Goal: Use online tool/utility: Utilize a website feature to perform a specific function

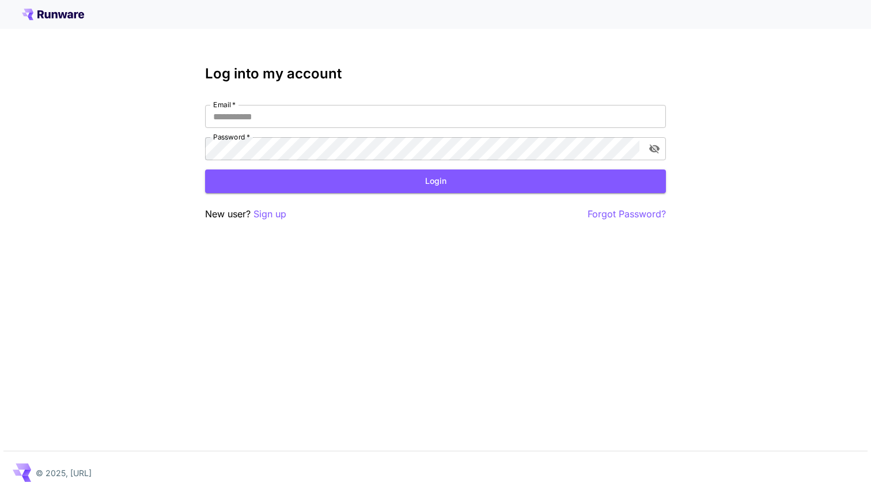
type input "**********"
click at [308, 181] on button "Login" at bounding box center [435, 181] width 461 height 24
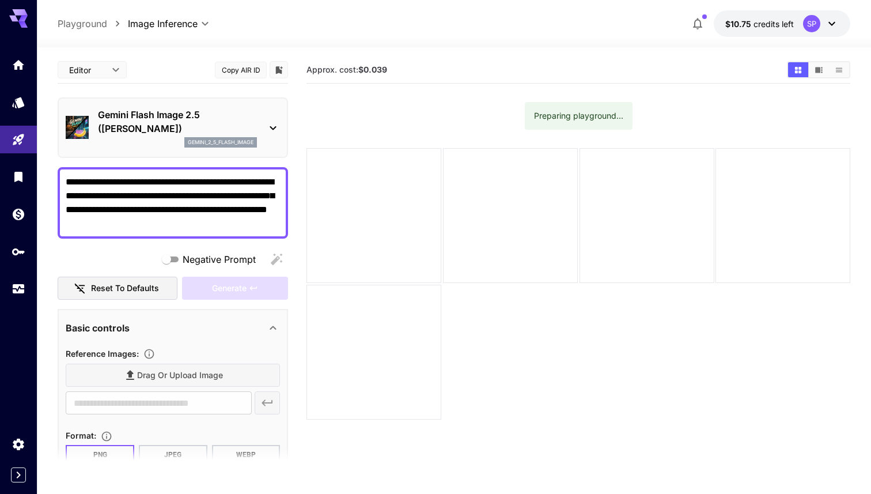
click at [146, 205] on textarea "**********" at bounding box center [173, 202] width 214 height 55
